Goal: Task Accomplishment & Management: Use online tool/utility

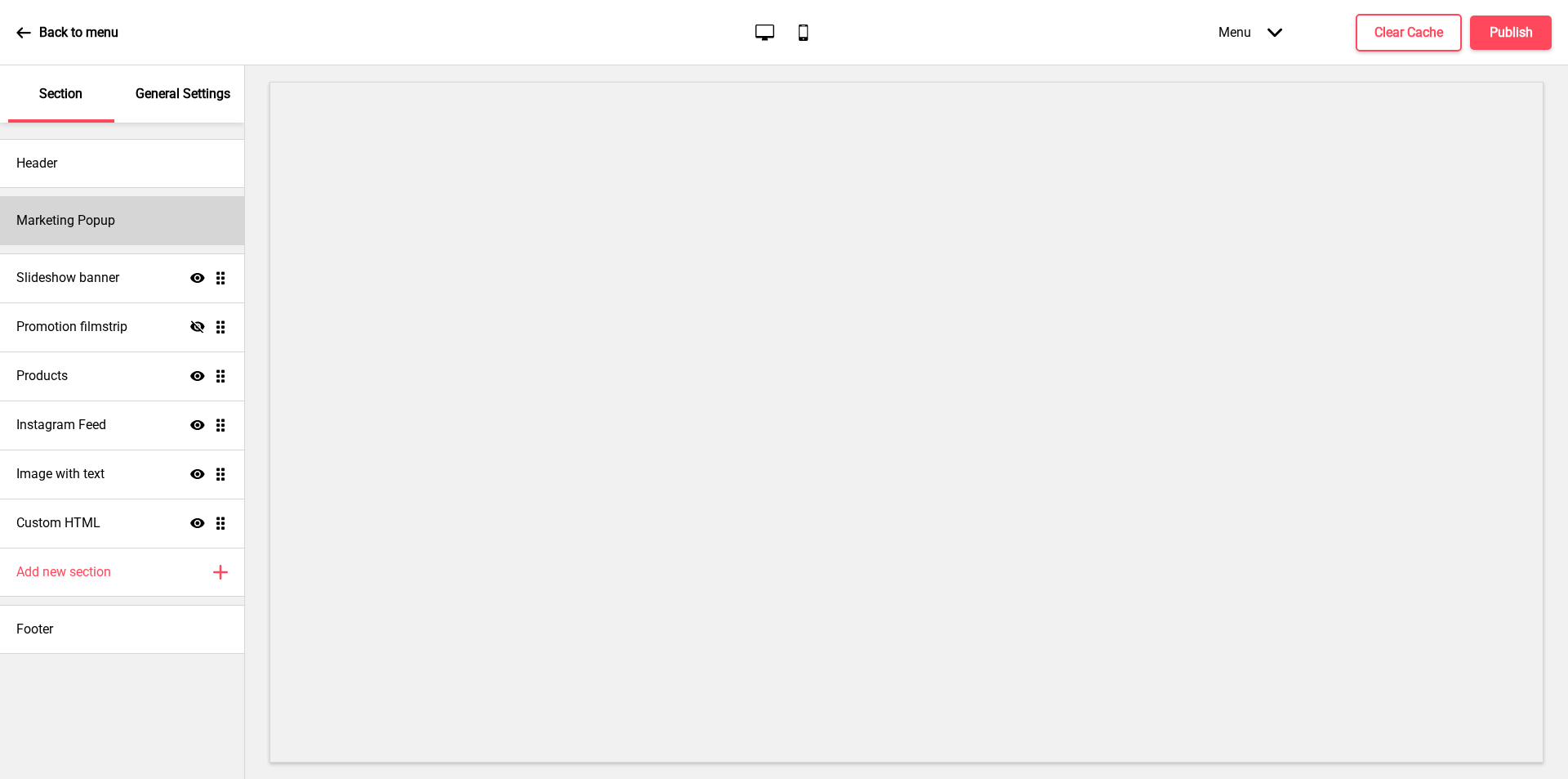
click at [125, 219] on div "Marketing Popup" at bounding box center [121, 220] width 244 height 49
select select "timeDelay"
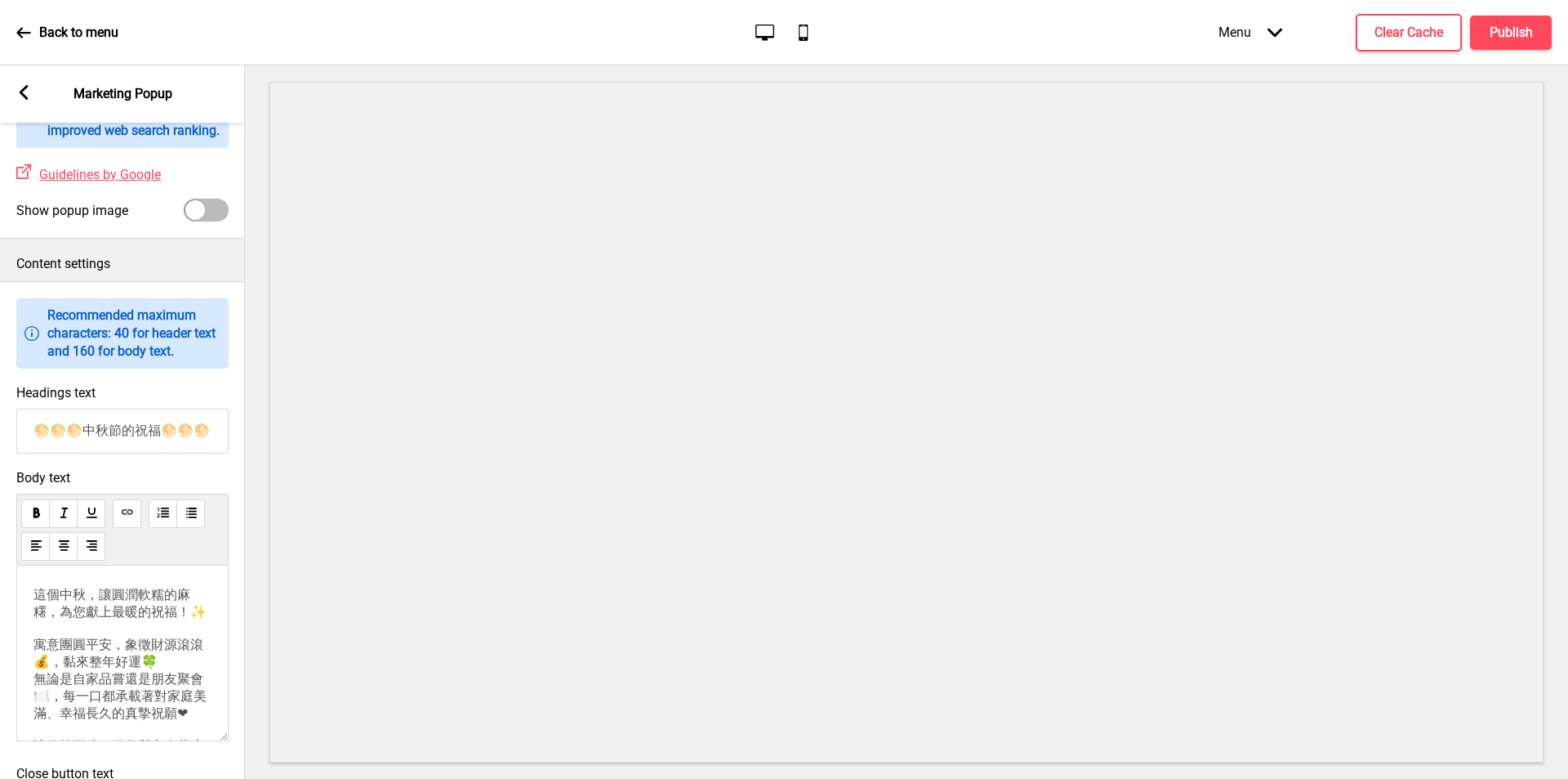
scroll to position [897, 0]
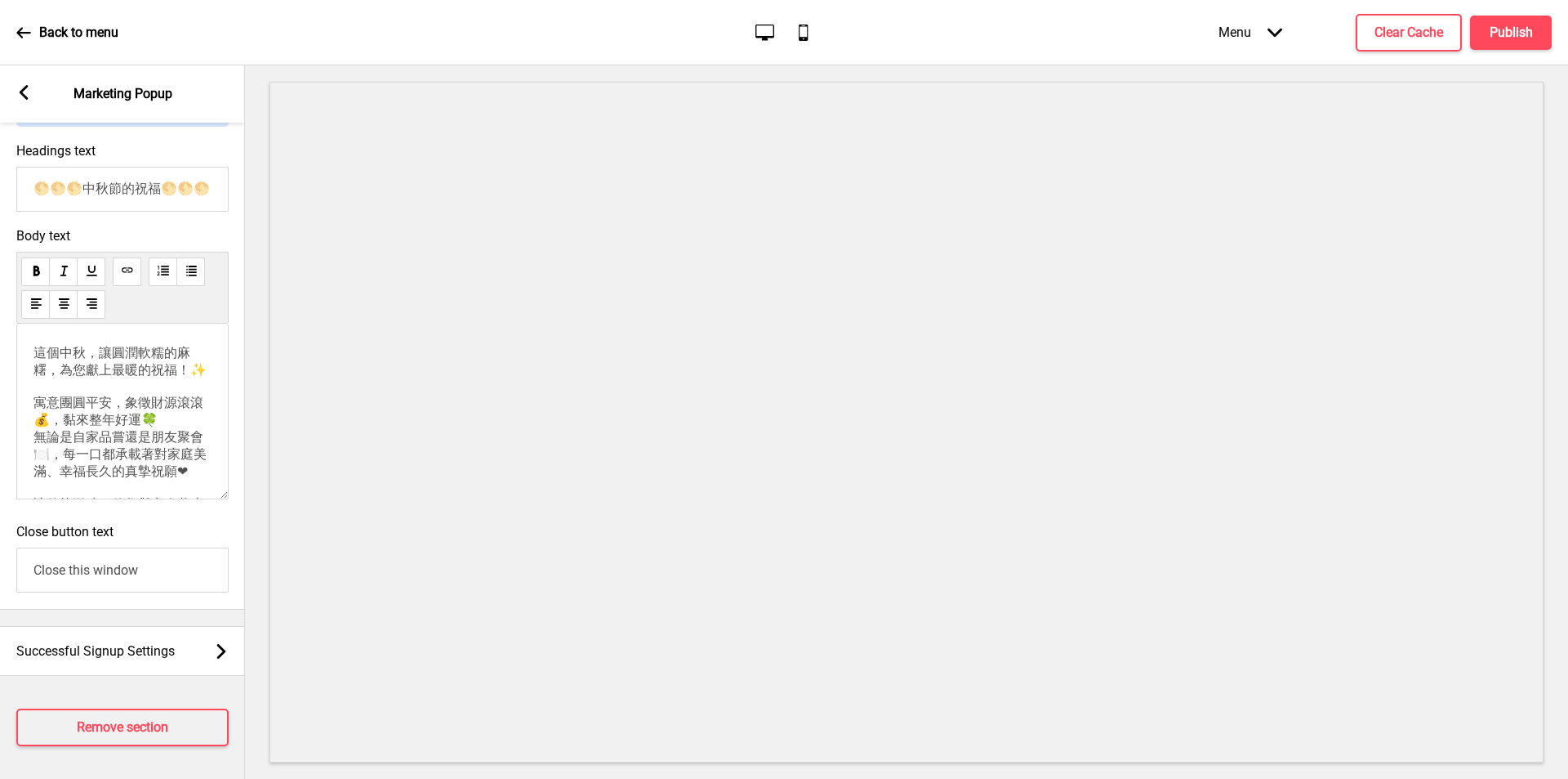
click at [137, 444] on p "這個中秋，讓圓潤軟糯的麻糬，為您獻上最暖的祝福！✨ 寓意團圓平安，象徵財源滾滾💰，黏來整年好運🍀 無論是自家品嘗還是朋友聚會🍽️，每一口都承載著對家庭美滿、幸…" at bounding box center [122, 479] width 178 height 270
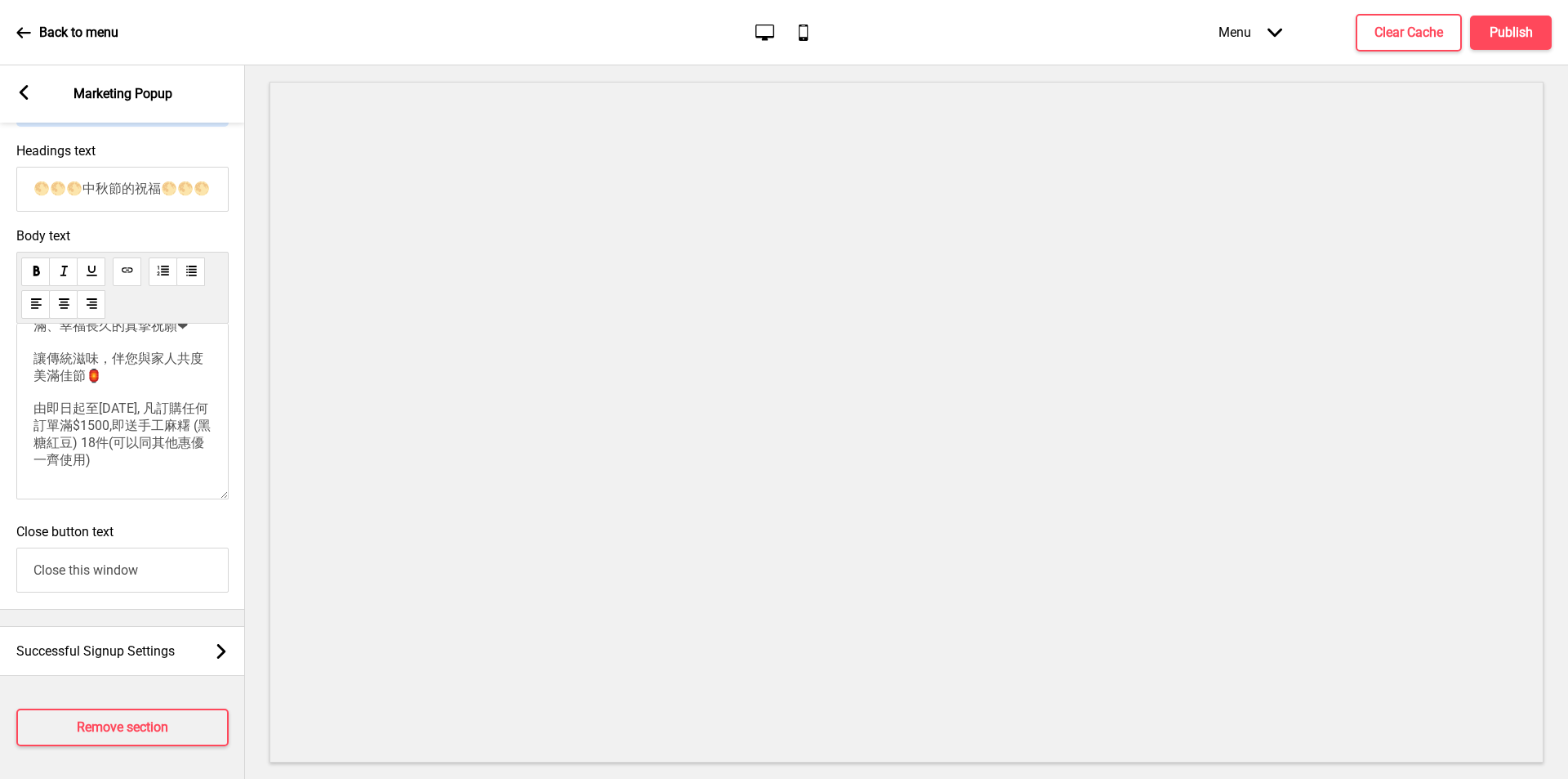
scroll to position [249, 0]
drag, startPoint x: 133, startPoint y: 396, endPoint x: 85, endPoint y: 399, distance: 48.1
click at [85, 399] on span "這個中秋，讓圓潤軟糯的麻糬，為您獻上最暖的祝福！✨ 寓意團圓平安，象徵財源滾滾💰，黏來整年好運🍀 無論是自家品嘗還是朋友聚會🍽️，每一口都承載著對家庭美滿、幸…" at bounding box center [121, 333] width 177 height 268
click at [74, 460] on p "這個中秋，讓圓潤軟糯的麻糬，為您獻上最暖的祝福！✨ 寓意團圓平安，象徵財源滾滾💰，黏來整年好運🍀 無論是自家品嘗還是朋友聚會🍽️，每一口都承載著對家庭美滿、幸…" at bounding box center [122, 334] width 178 height 270
click at [1511, 44] on button "Publish" at bounding box center [1511, 33] width 81 height 34
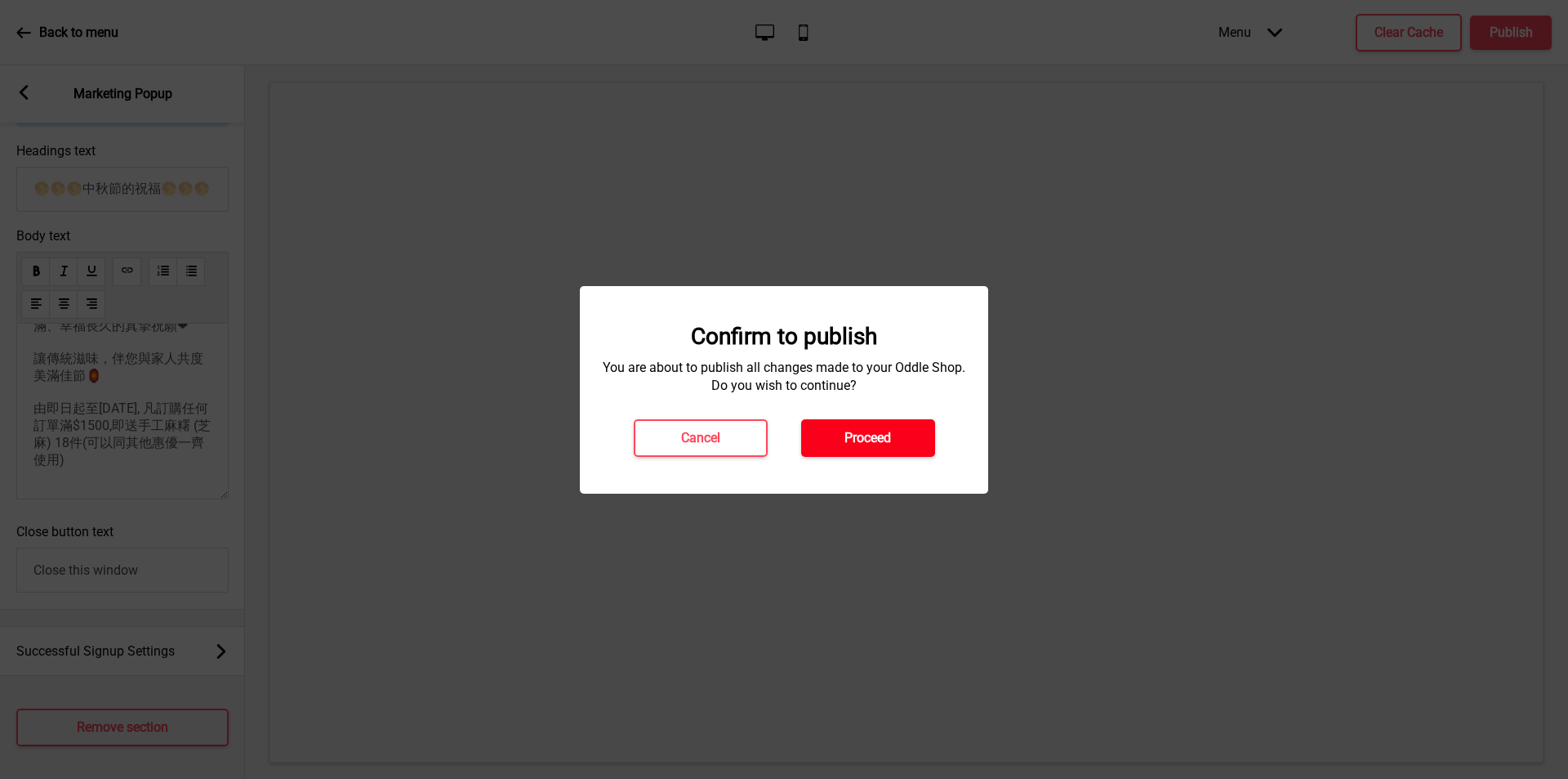
click at [850, 438] on h4 "Proceed" at bounding box center [868, 437] width 47 height 18
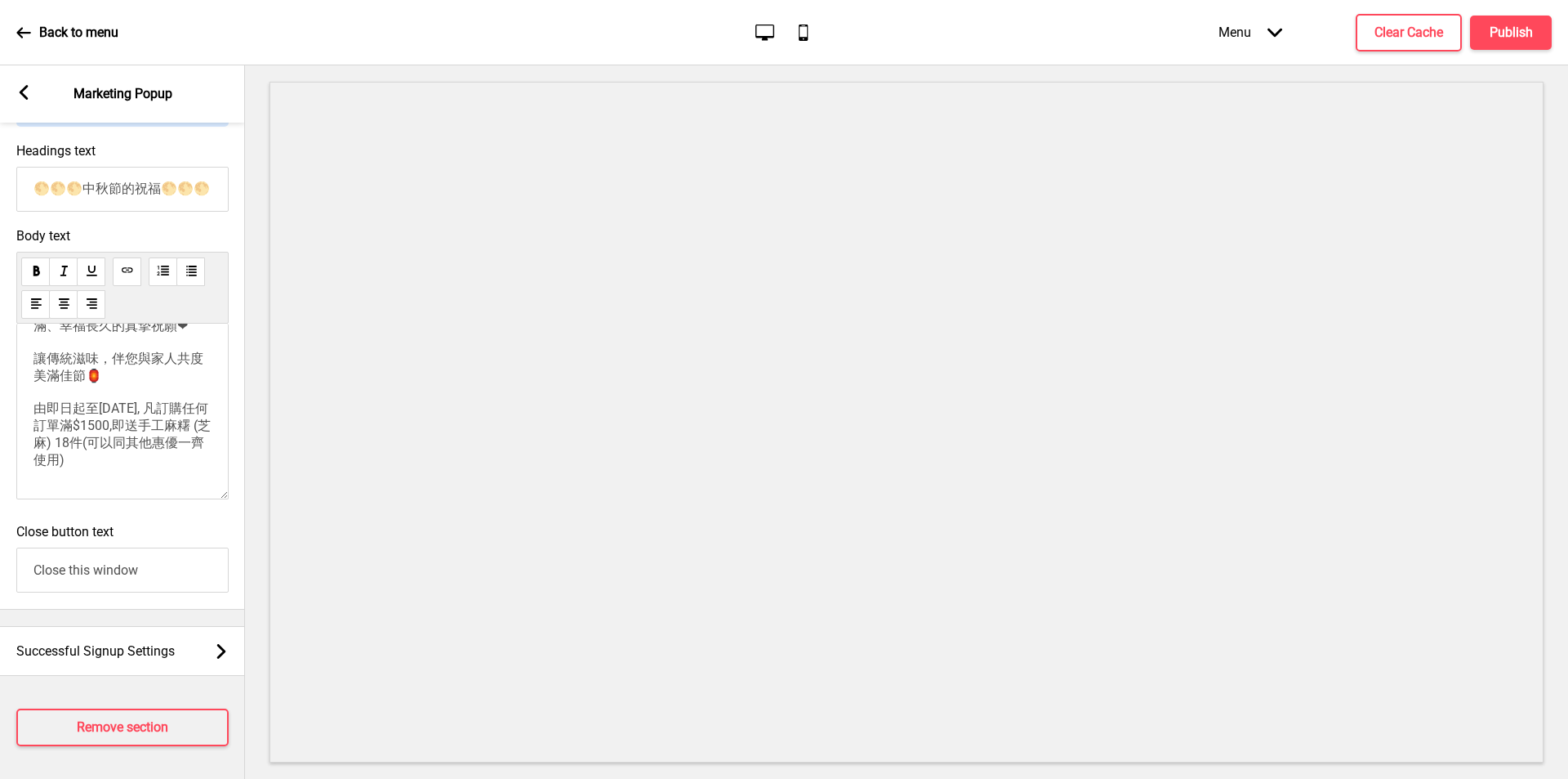
click at [36, 30] on div "Back to menu" at bounding box center [67, 33] width 102 height 44
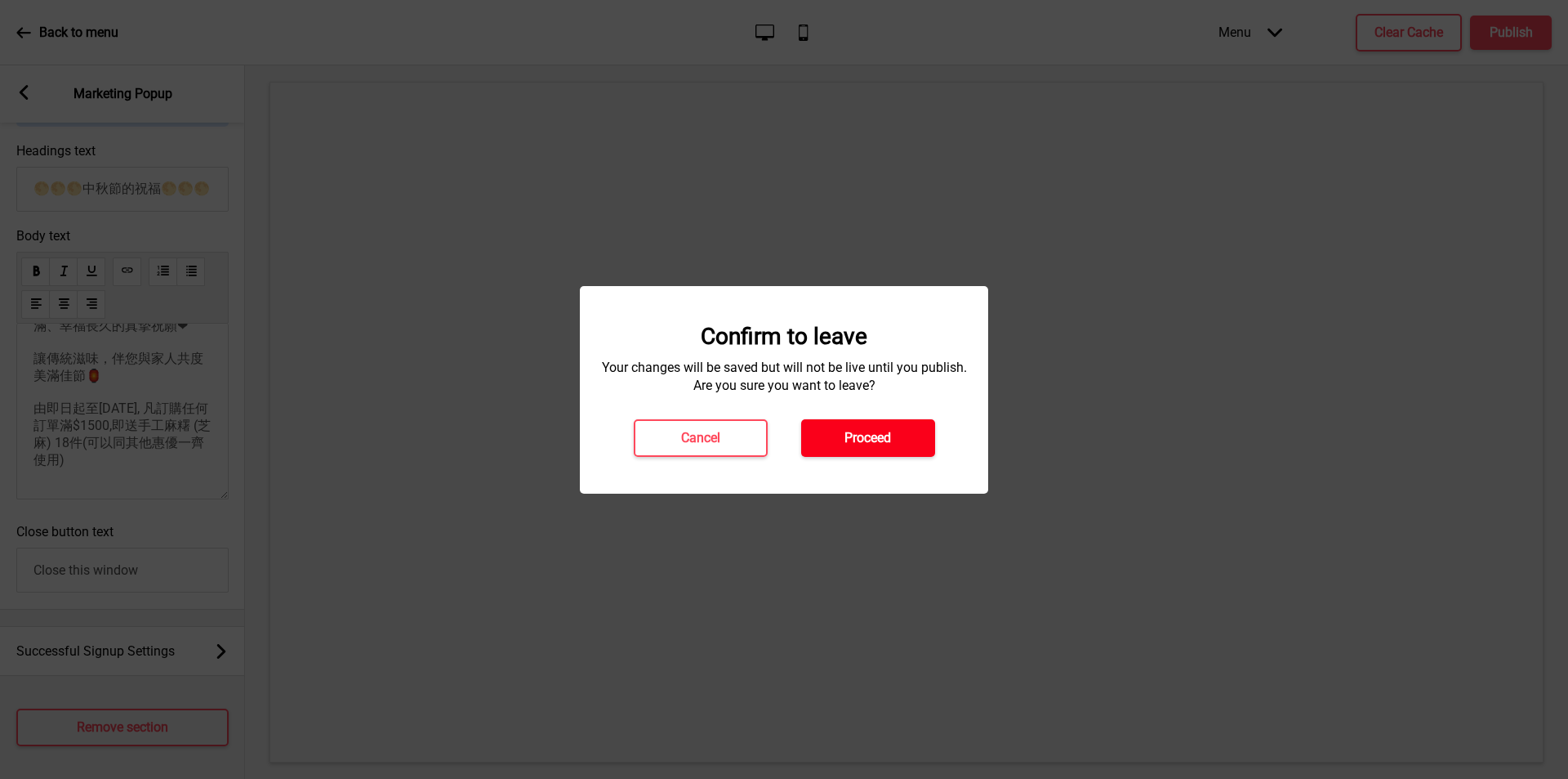
click at [843, 438] on button "Proceed" at bounding box center [869, 437] width 134 height 37
